Goal: Information Seeking & Learning: Check status

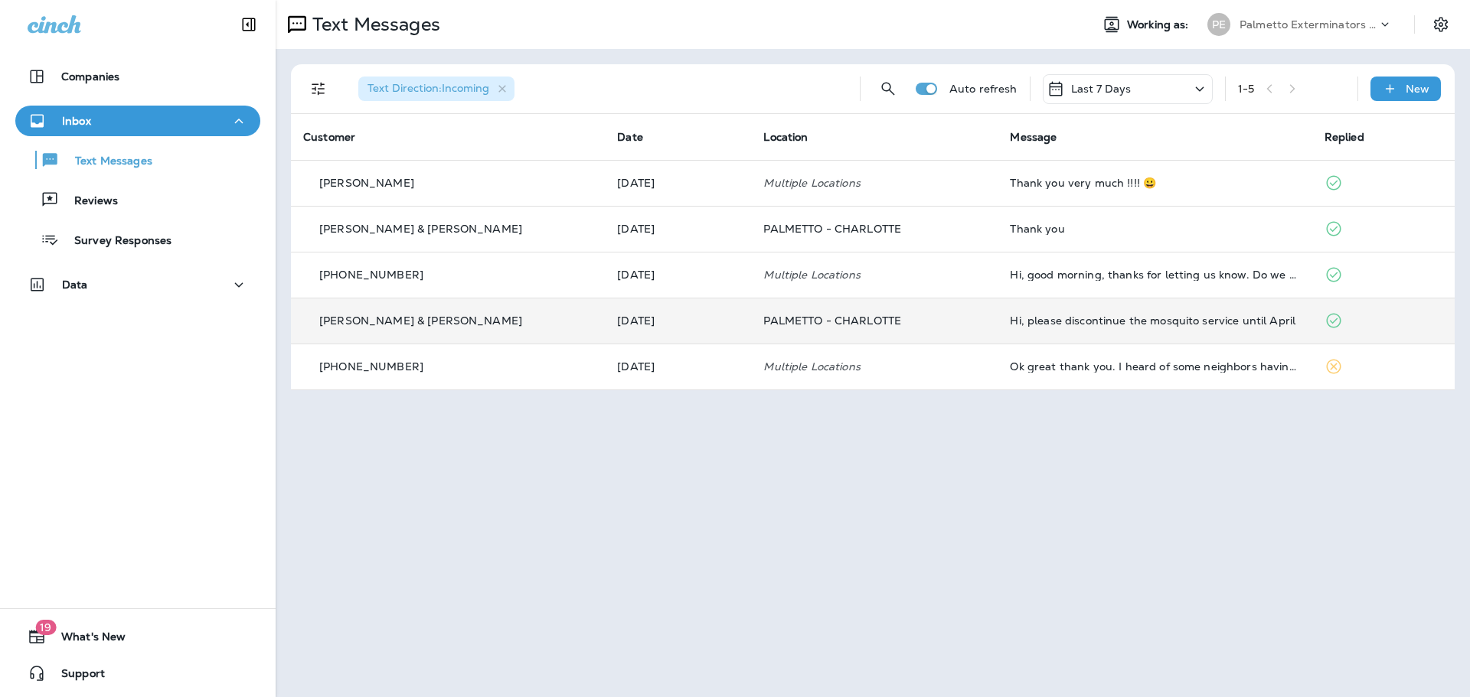
click at [384, 321] on p "[PERSON_NAME] & [PERSON_NAME]" at bounding box center [420, 321] width 203 height 12
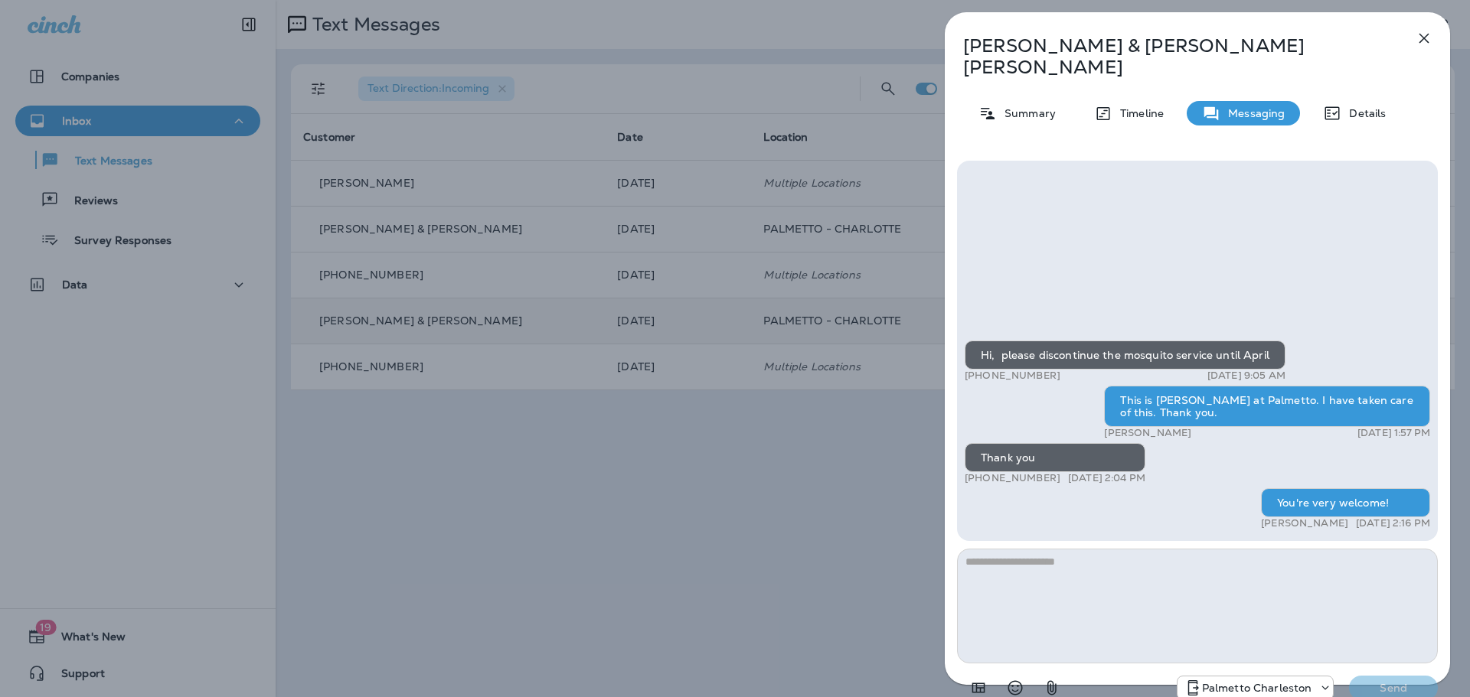
drag, startPoint x: 1431, startPoint y: 31, endPoint x: 1424, endPoint y: 33, distance: 8.0
click at [1430, 31] on icon "button" at bounding box center [1423, 38] width 18 height 18
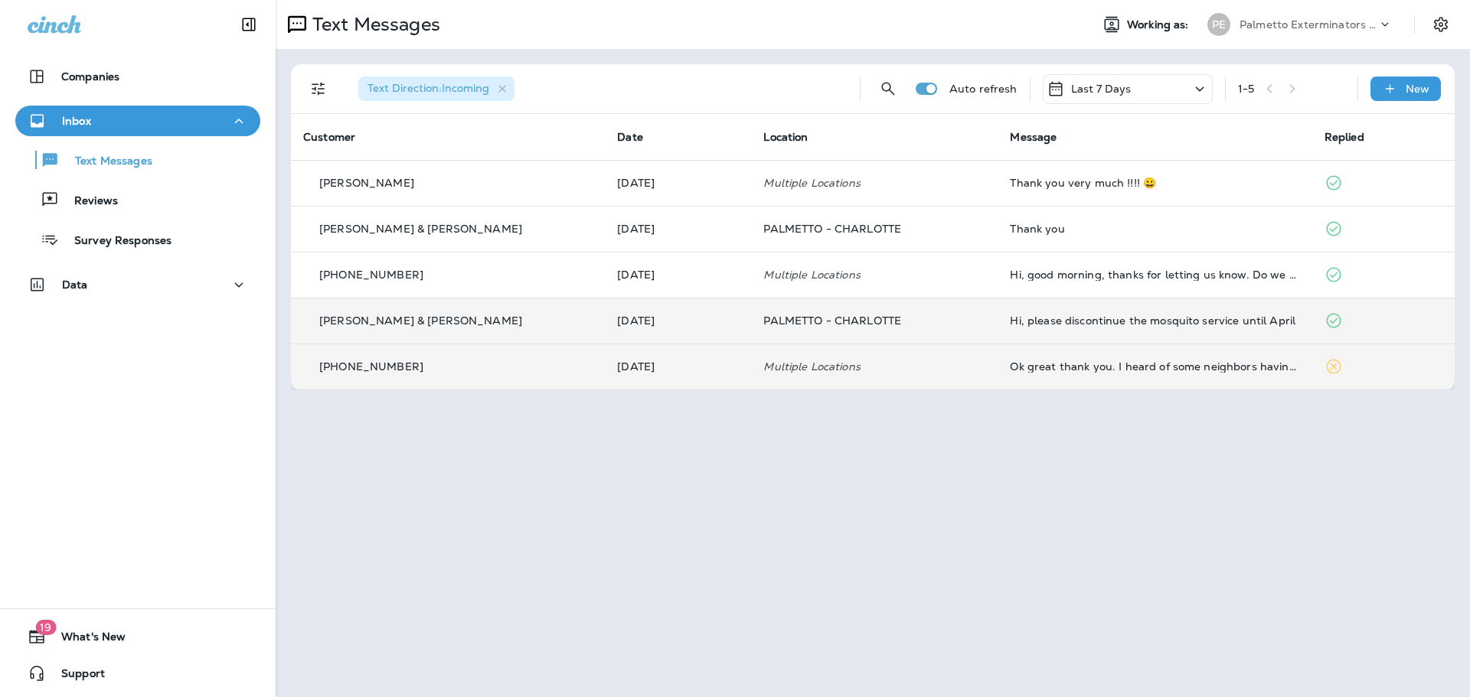
click at [392, 370] on p "[PHONE_NUMBER]" at bounding box center [371, 366] width 104 height 12
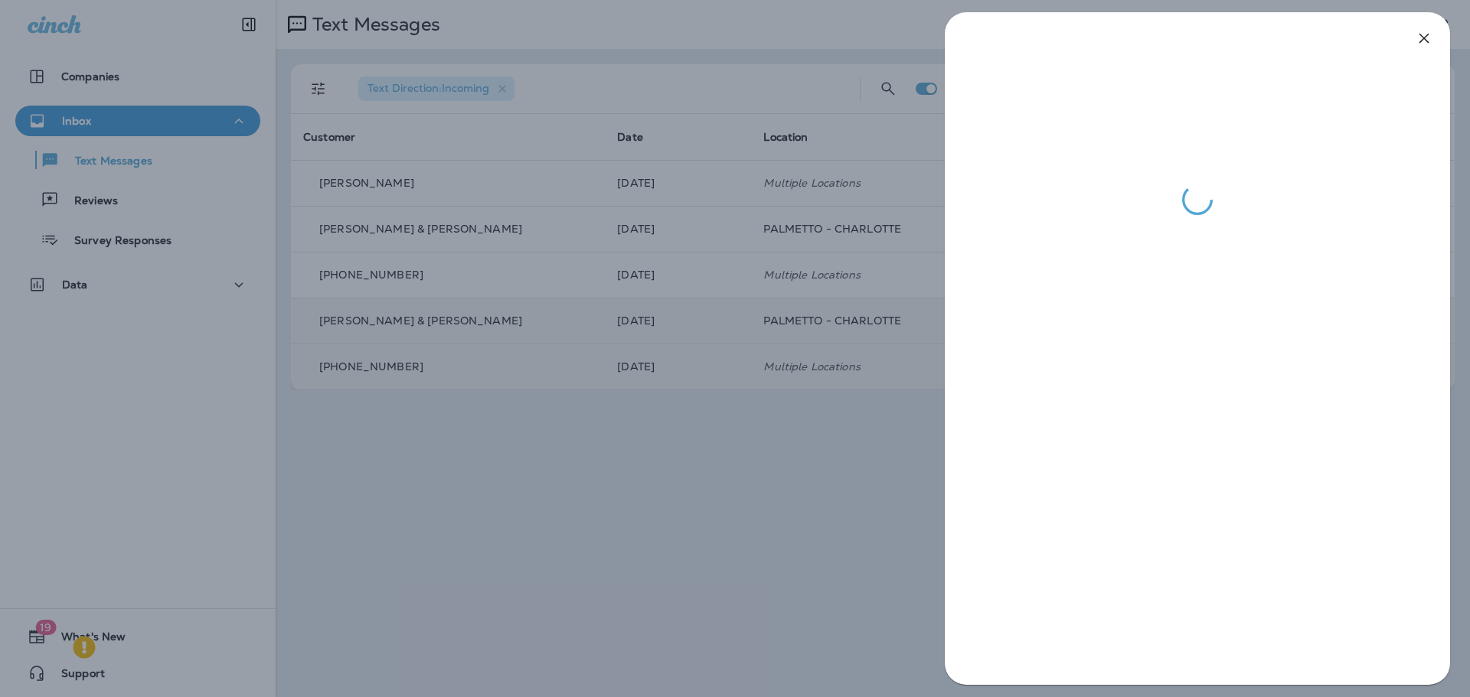
click at [1422, 34] on icon "button" at bounding box center [1423, 38] width 18 height 18
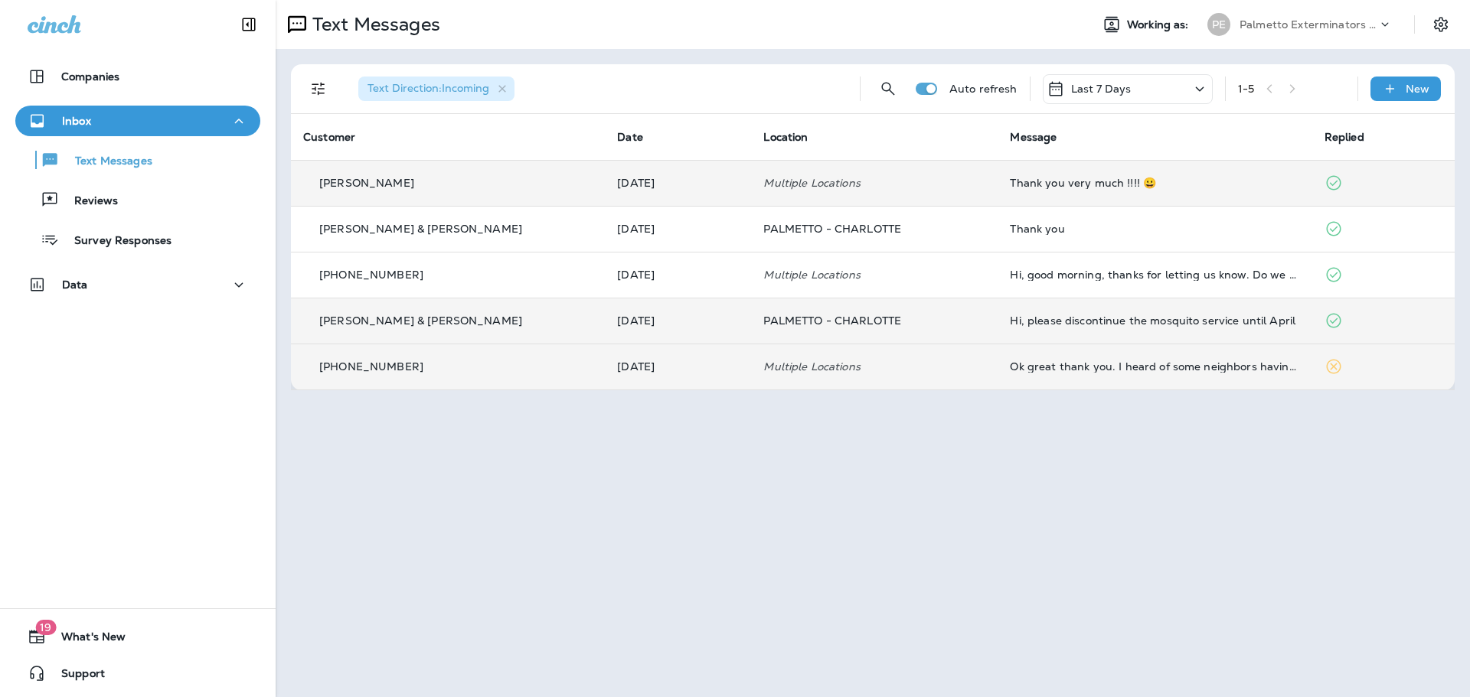
click at [414, 188] on div "[PERSON_NAME]" at bounding box center [447, 183] width 289 height 16
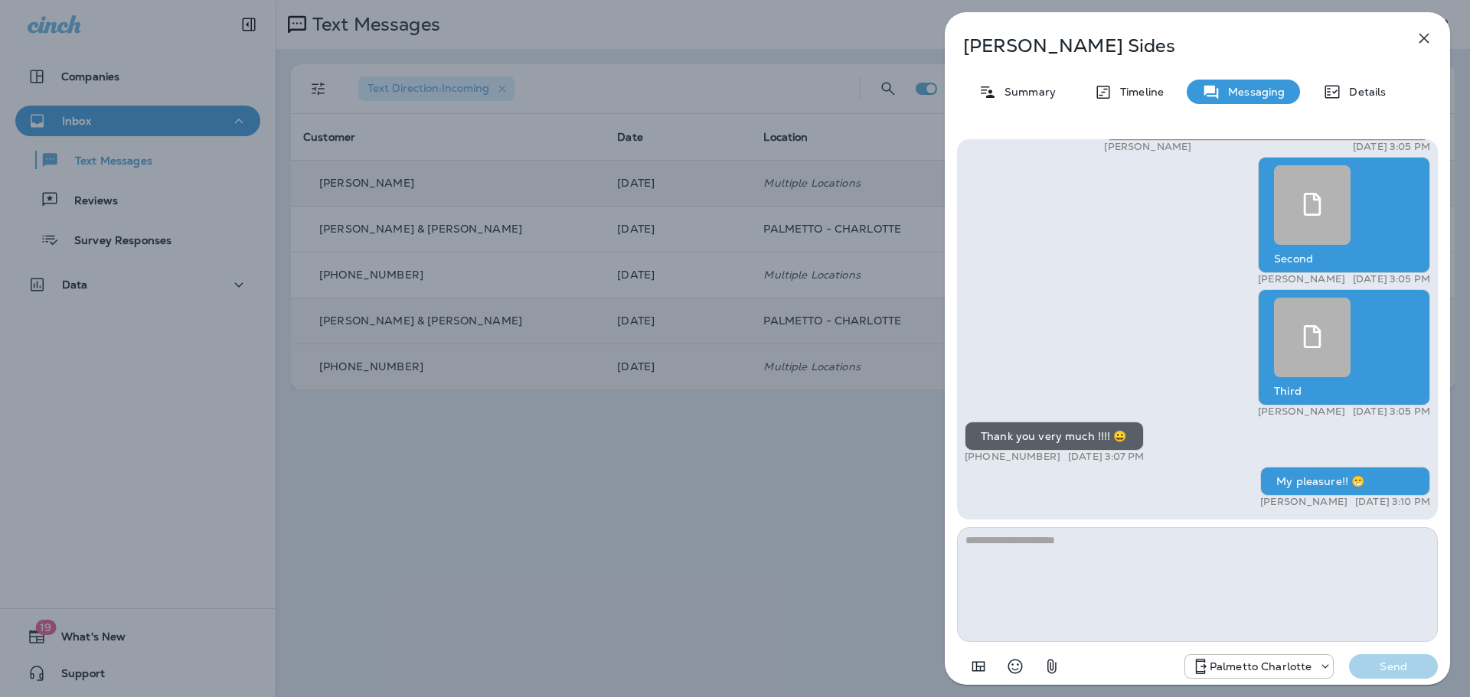
click at [1426, 38] on icon "button" at bounding box center [1423, 38] width 18 height 18
